Goal: Navigation & Orientation: Find specific page/section

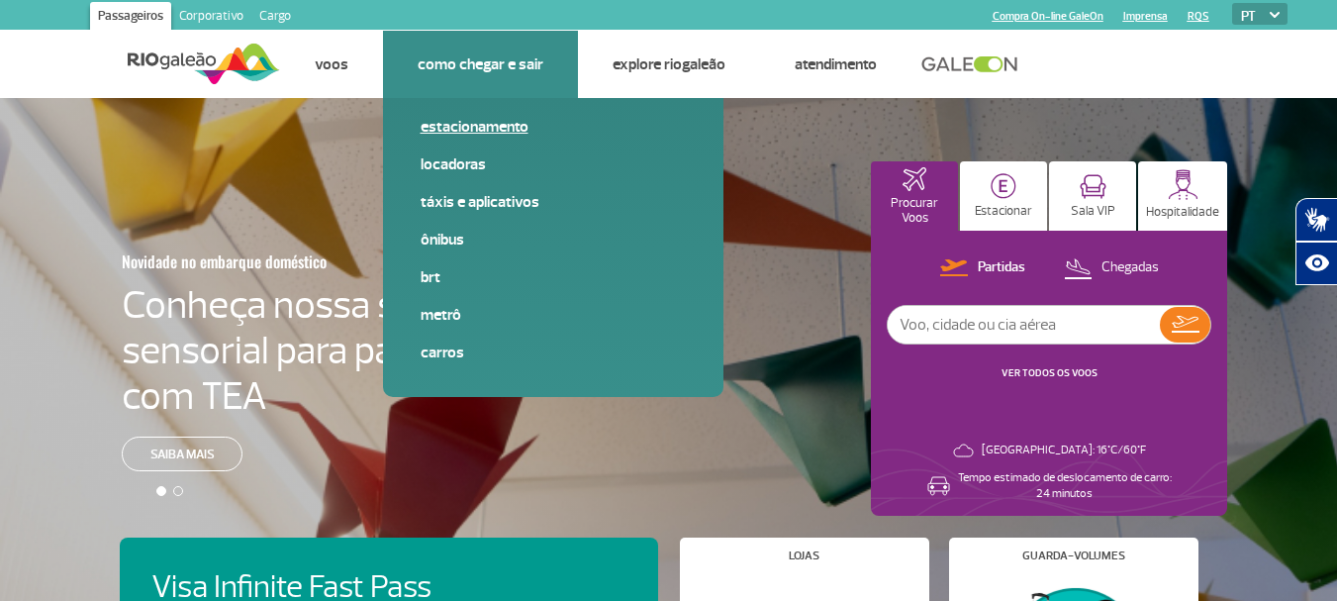
click at [445, 120] on link "Estacionamento" at bounding box center [553, 127] width 265 height 22
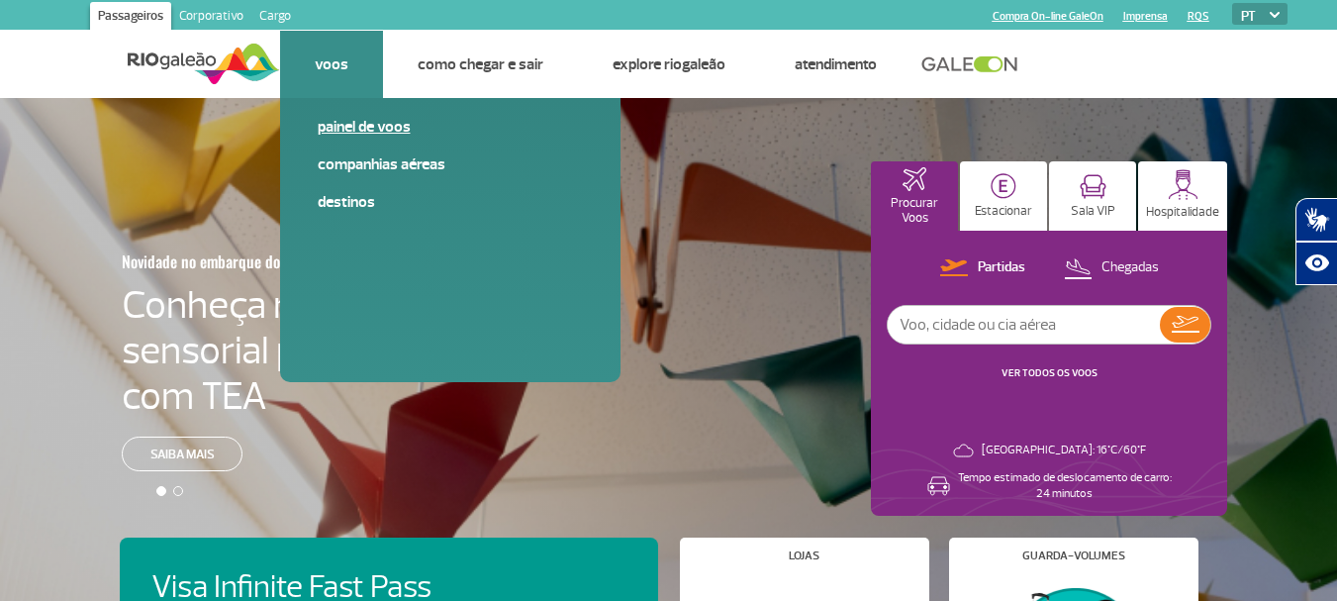
click at [330, 123] on link "Painel de voos" at bounding box center [450, 127] width 265 height 22
